Goal: Task Accomplishment & Management: Manage account settings

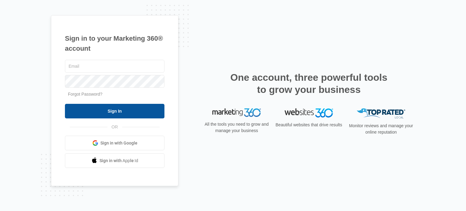
type input "[EMAIL_ADDRESS][DOMAIN_NAME]"
click at [127, 107] on input "Sign In" at bounding box center [115, 111] width 100 height 15
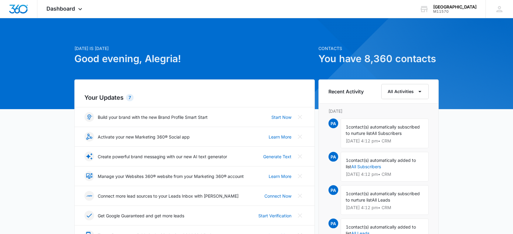
scroll to position [101, 0]
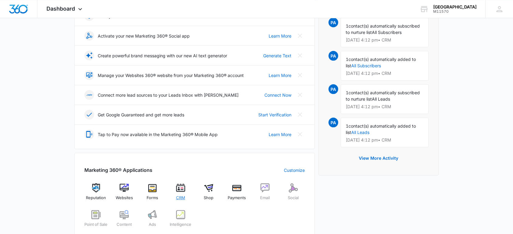
click at [181, 199] on span "CRM" at bounding box center [180, 198] width 9 height 6
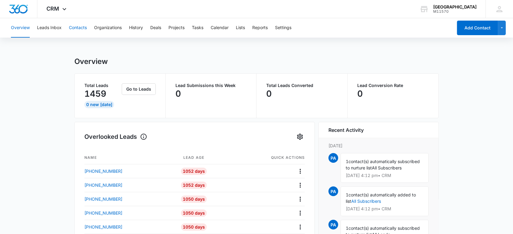
click at [78, 27] on button "Contacts" at bounding box center [78, 27] width 18 height 19
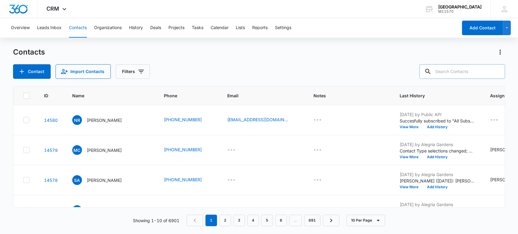
click at [446, 71] on input "text" at bounding box center [463, 71] width 86 height 15
type input "[PHONE_NUMBER]"
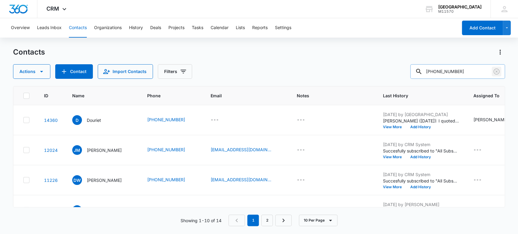
click at [499, 71] on icon "Clear" at bounding box center [496, 71] width 7 height 7
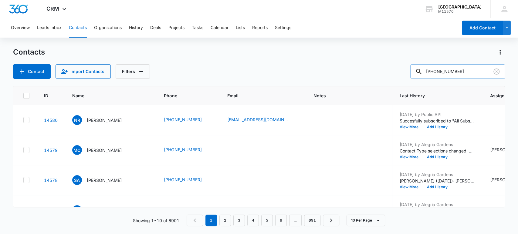
type input "[PHONE_NUMBER]"
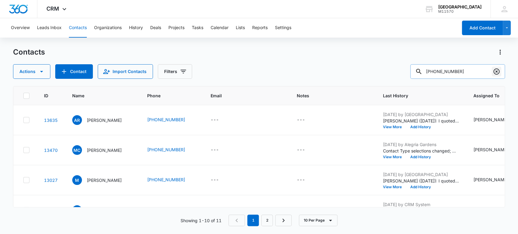
click at [495, 71] on icon "Clear" at bounding box center [496, 71] width 7 height 7
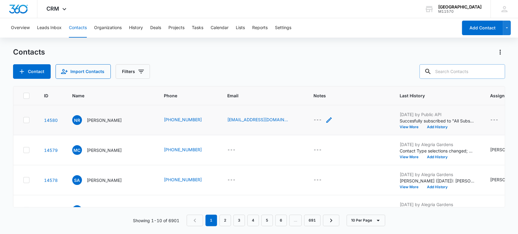
click at [325, 119] on icon "Notes - - Select to Edit Field" at bounding box center [328, 120] width 7 height 7
click at [277, 73] on textarea "Notes" at bounding box center [297, 71] width 72 height 35
type textarea "BOOKED W/[GEOGRAPHIC_DATA]!"
click at [323, 101] on button "Save" at bounding box center [324, 101] width 18 height 12
click at [450, 74] on input "text" at bounding box center [463, 71] width 86 height 15
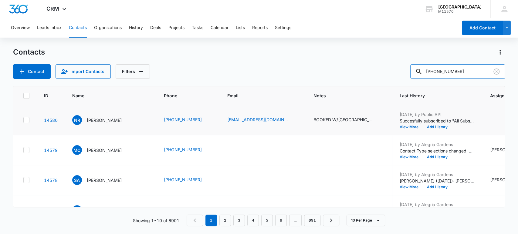
type input "[PHONE_NUMBER]"
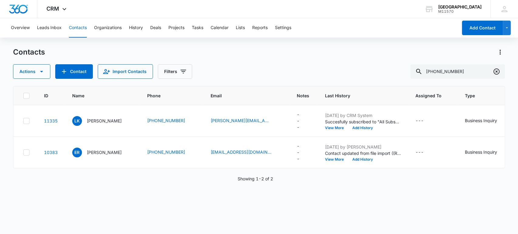
click at [496, 71] on icon "Clear" at bounding box center [497, 72] width 6 height 6
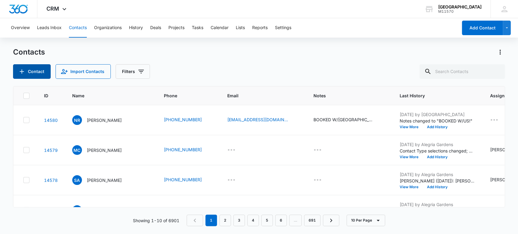
click at [44, 71] on button "Contact" at bounding box center [32, 71] width 38 height 15
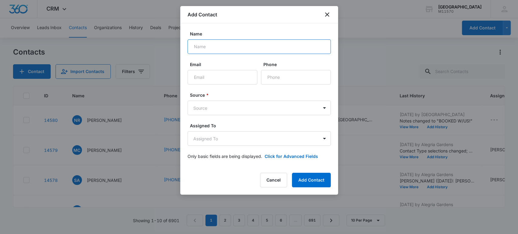
click at [200, 47] on input "Name" at bounding box center [259, 46] width 143 height 15
type input "[PERSON_NAME]"
click at [276, 77] on input "Phone" at bounding box center [296, 77] width 70 height 15
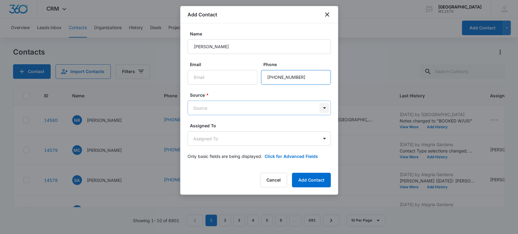
type input "[PHONE_NUMBER]"
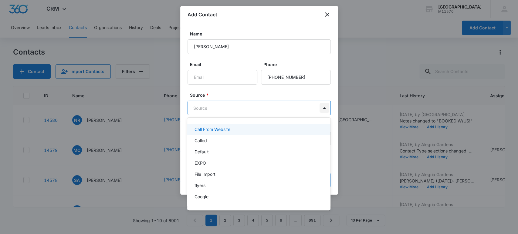
click at [327, 111] on body "CRM Apps Reputation Websites Forms CRM Email Social Shop Payments POS Content A…" at bounding box center [259, 117] width 518 height 234
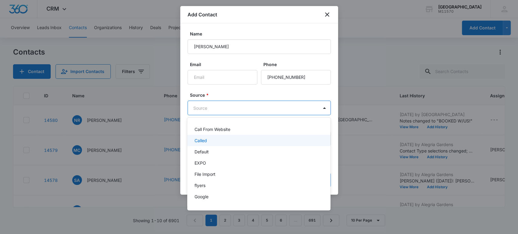
click at [203, 142] on p "Called" at bounding box center [201, 141] width 12 height 6
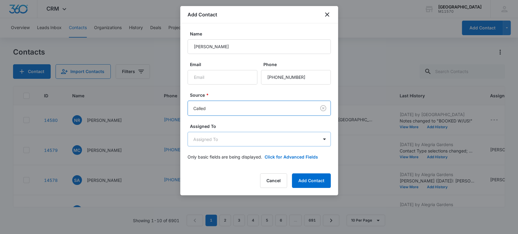
click at [203, 139] on body "CRM Apps Reputation Websites Forms CRM Email Social Shop Payments POS Content A…" at bounding box center [259, 117] width 518 height 234
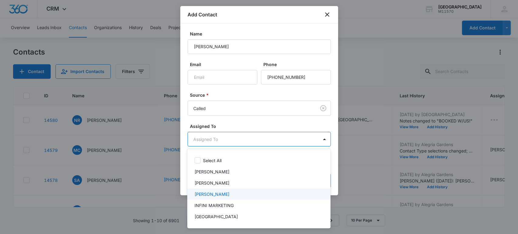
click at [213, 191] on p "[PERSON_NAME]" at bounding box center [212, 194] width 35 height 6
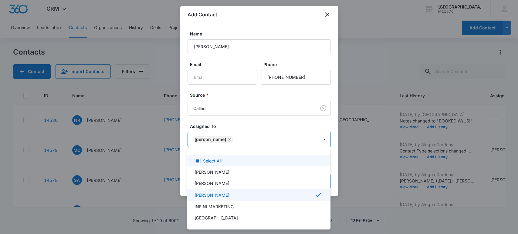
click at [211, 139] on div at bounding box center [259, 117] width 518 height 234
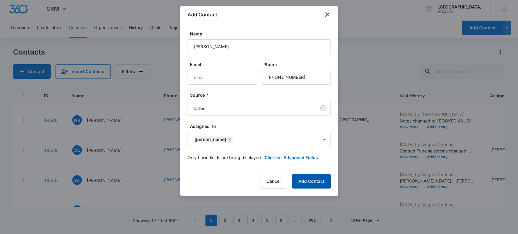
click at [319, 181] on button "Add Contact" at bounding box center [311, 181] width 39 height 15
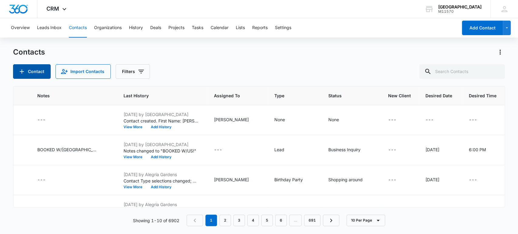
scroll to position [0, 372]
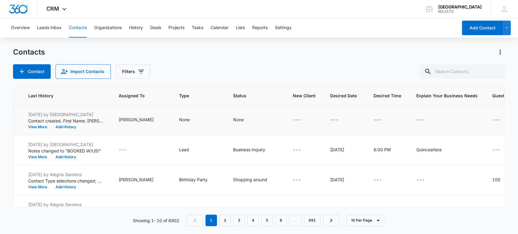
click at [492, 123] on div "---" at bounding box center [501, 120] width 19 height 7
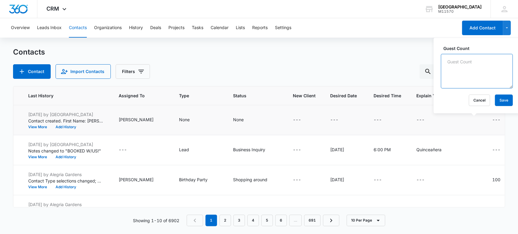
click at [463, 80] on textarea "Guest Count" at bounding box center [477, 71] width 72 height 35
type textarea "150"
click at [501, 102] on button "Save" at bounding box center [504, 101] width 18 height 12
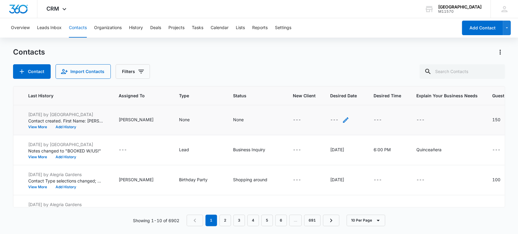
click at [342, 117] on icon "Desired Date - - Select to Edit Field" at bounding box center [345, 120] width 7 height 7
click at [284, 77] on input "Desired Date" at bounding box center [309, 81] width 77 height 15
type input "08/2027"
click at [333, 100] on button "Save" at bounding box center [339, 101] width 18 height 12
click at [193, 120] on icon "Type - None - Select to Edit Field" at bounding box center [196, 120] width 7 height 7
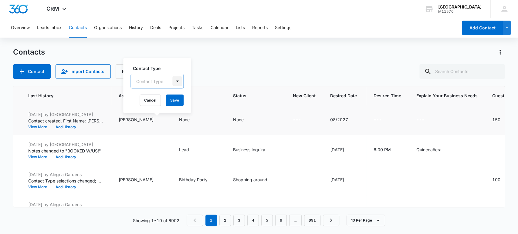
click at [177, 81] on div at bounding box center [177, 82] width 10 height 10
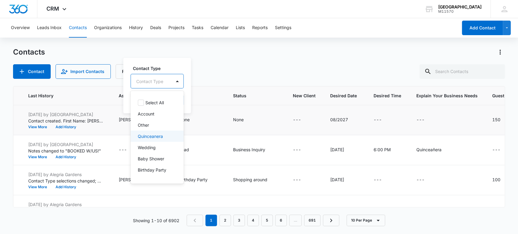
click at [156, 133] on p "Quinceanera" at bounding box center [150, 136] width 25 height 6
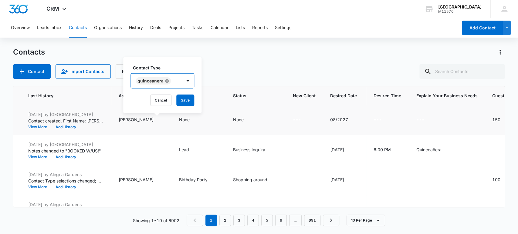
click at [157, 80] on div "Quinceanera" at bounding box center [151, 81] width 26 height 4
click at [190, 96] on button "Save" at bounding box center [185, 101] width 18 height 12
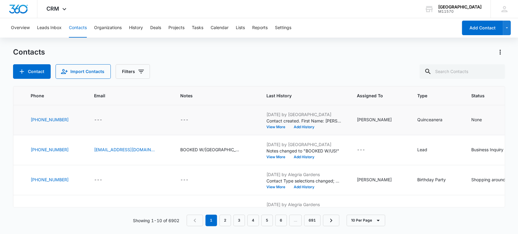
scroll to position [0, 0]
